Goal: Task Accomplishment & Management: Manage account settings

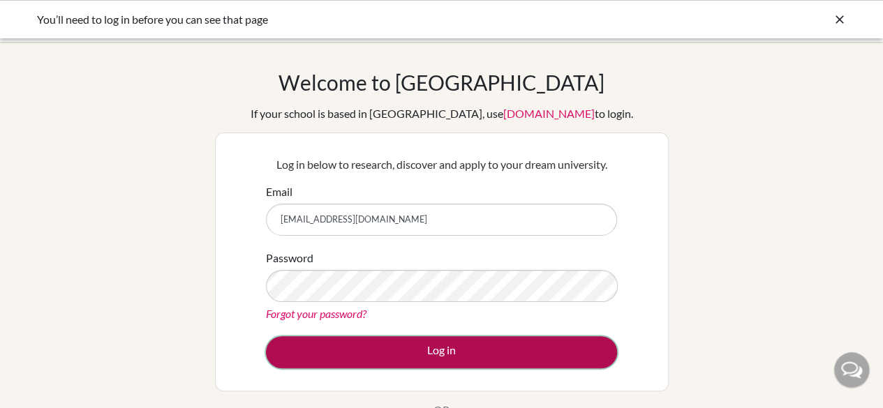
click at [409, 348] on button "Log in" at bounding box center [441, 352] width 351 height 32
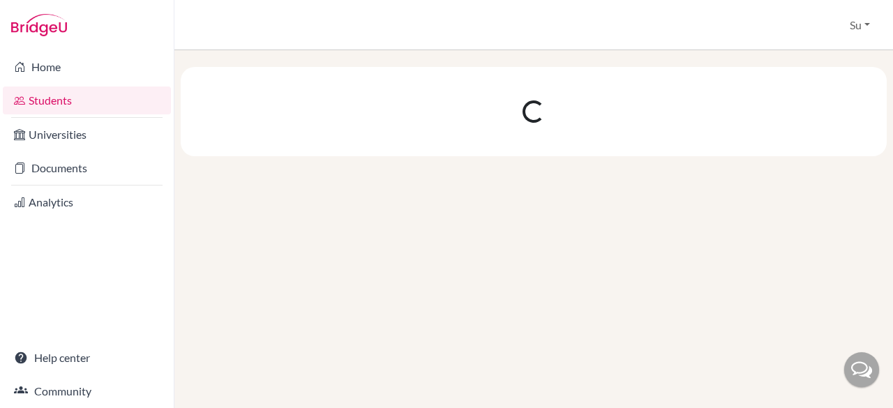
click at [27, 58] on link "Home" at bounding box center [87, 67] width 168 height 28
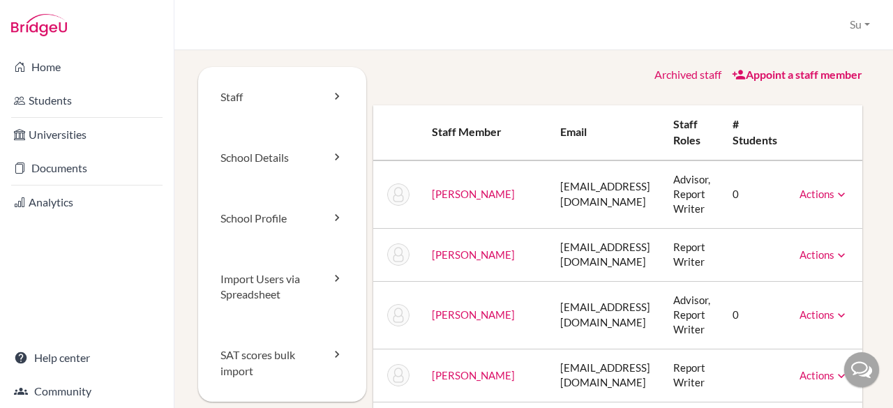
click at [835, 195] on icon at bounding box center [842, 195] width 14 height 14
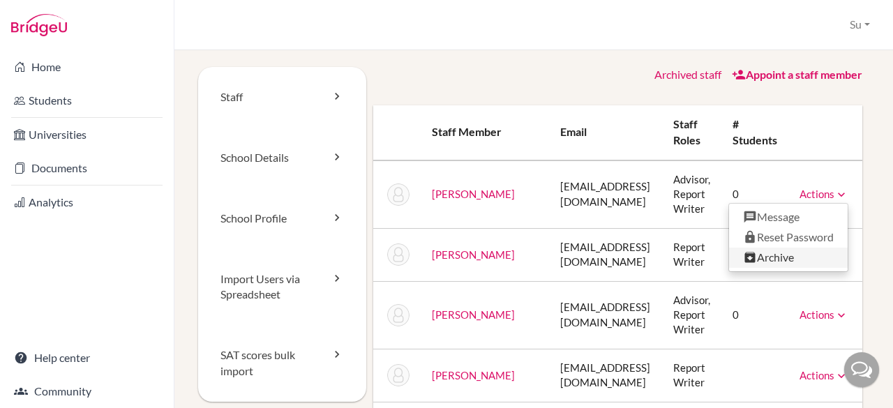
click at [769, 259] on link "Archive" at bounding box center [788, 258] width 119 height 20
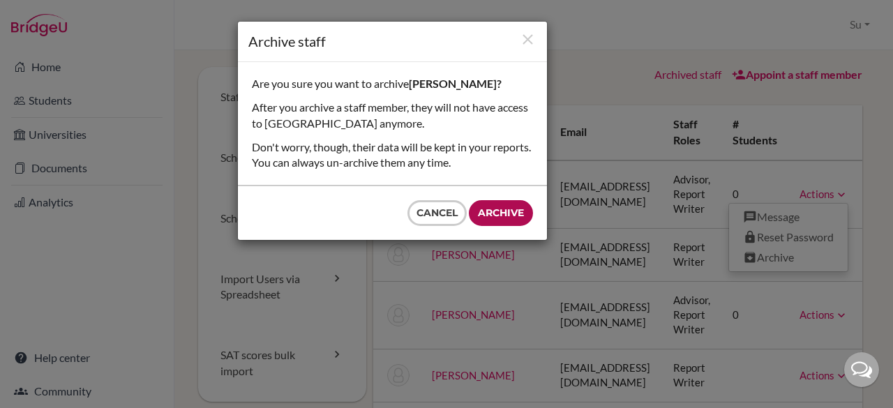
click at [490, 217] on input "Archive" at bounding box center [501, 213] width 64 height 26
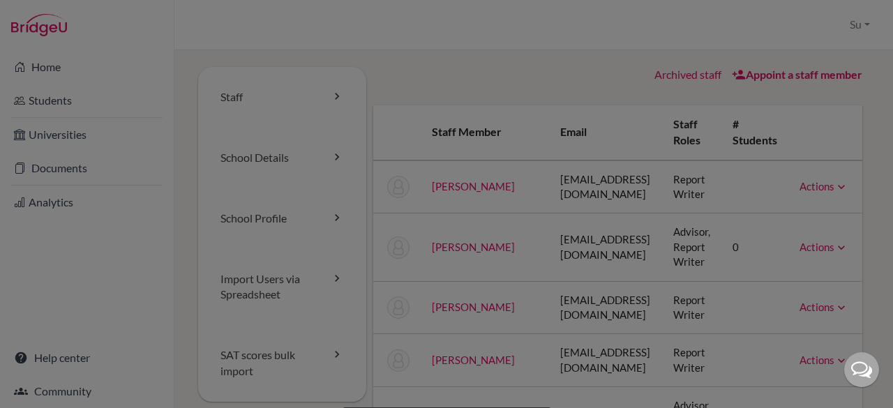
type input "Archive"
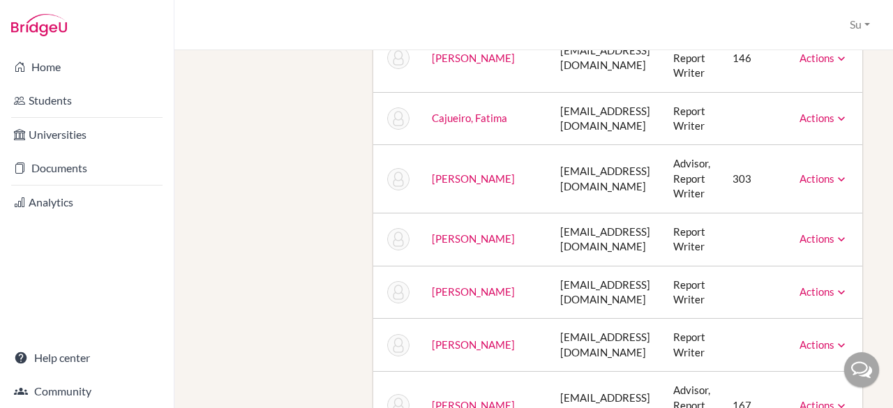
scroll to position [362, 0]
click at [835, 177] on icon at bounding box center [842, 180] width 14 height 14
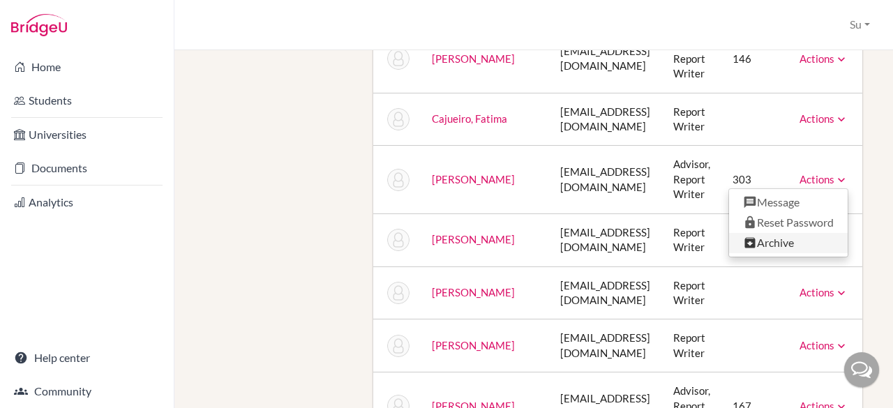
click at [758, 244] on link "Archive" at bounding box center [788, 243] width 119 height 20
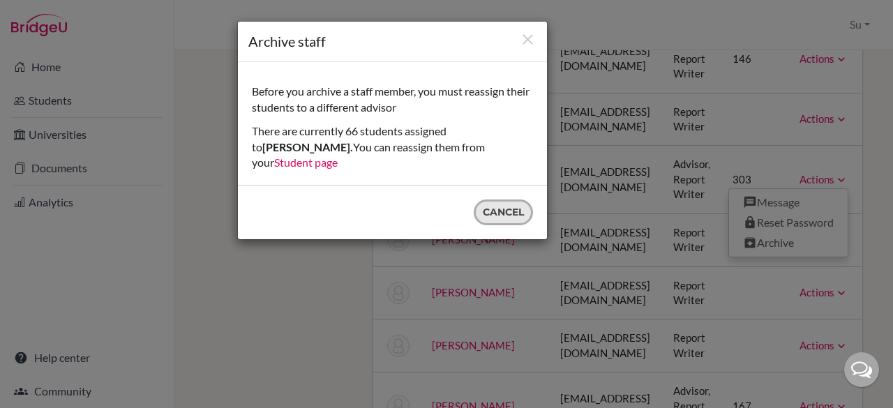
click at [484, 200] on button "Cancel" at bounding box center [503, 213] width 59 height 26
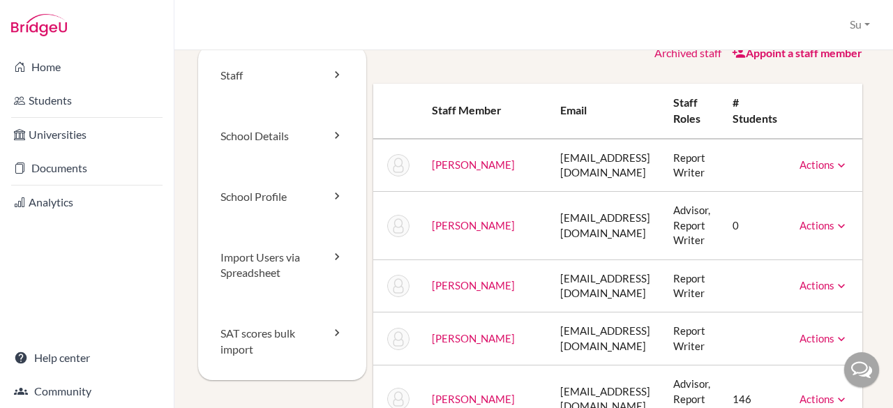
scroll to position [0, 0]
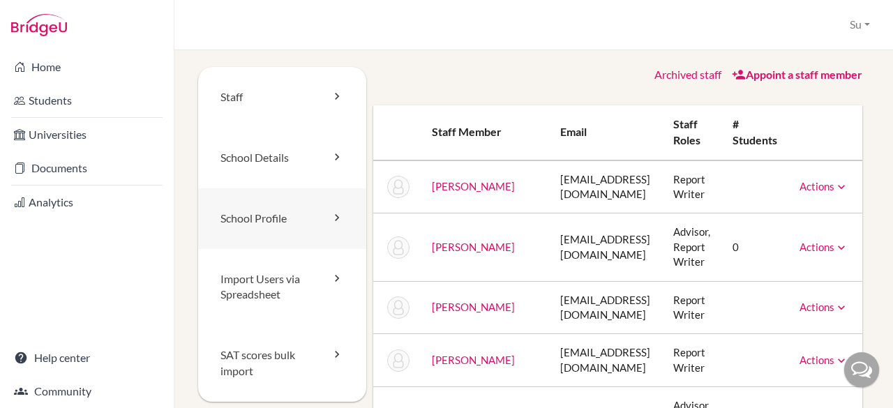
click at [286, 228] on link "School Profile" at bounding box center [282, 218] width 168 height 61
